Goal: Task Accomplishment & Management: Use online tool/utility

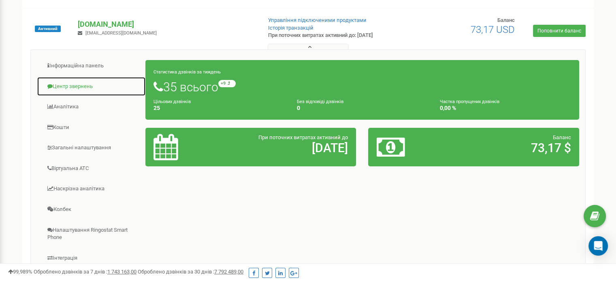
click at [81, 87] on link "Центр звернень" at bounding box center [91, 87] width 109 height 20
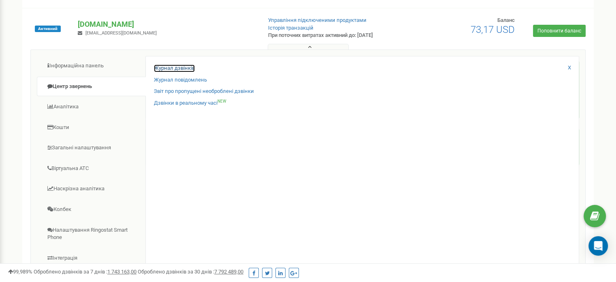
click at [159, 67] on link "Журнал дзвінків" at bounding box center [174, 68] width 41 height 8
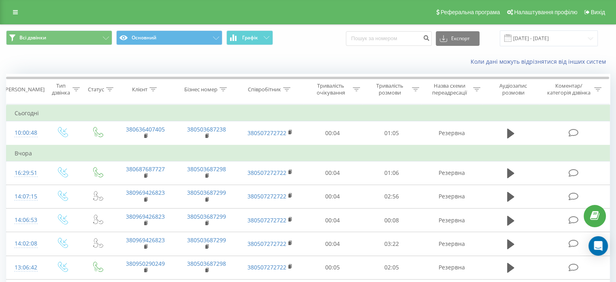
scroll to position [41, 0]
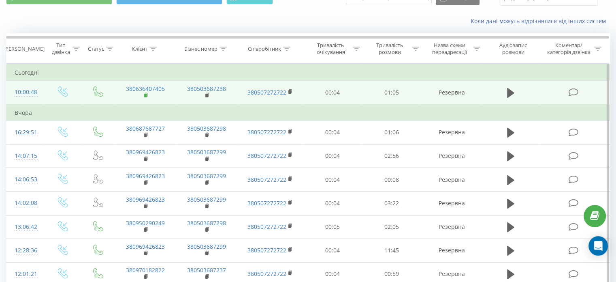
click at [148, 94] on icon at bounding box center [146, 95] width 4 height 6
